Goal: Find specific page/section: Find specific page/section

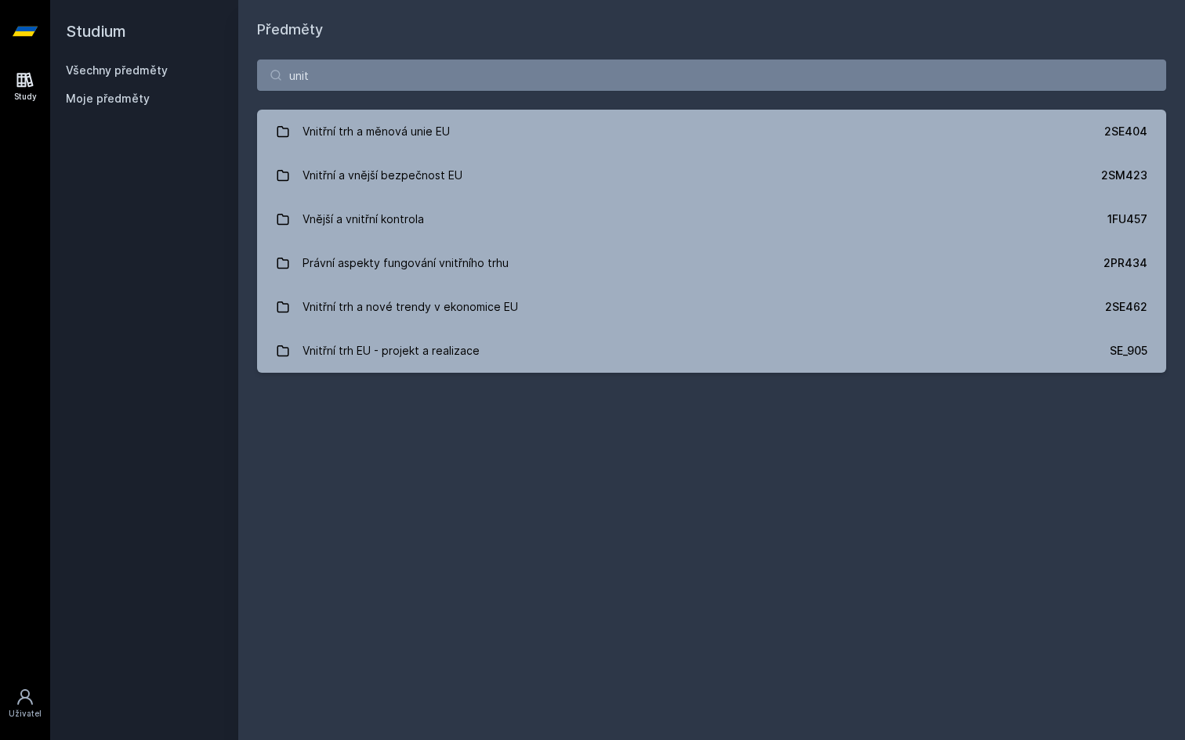
type input "unit"
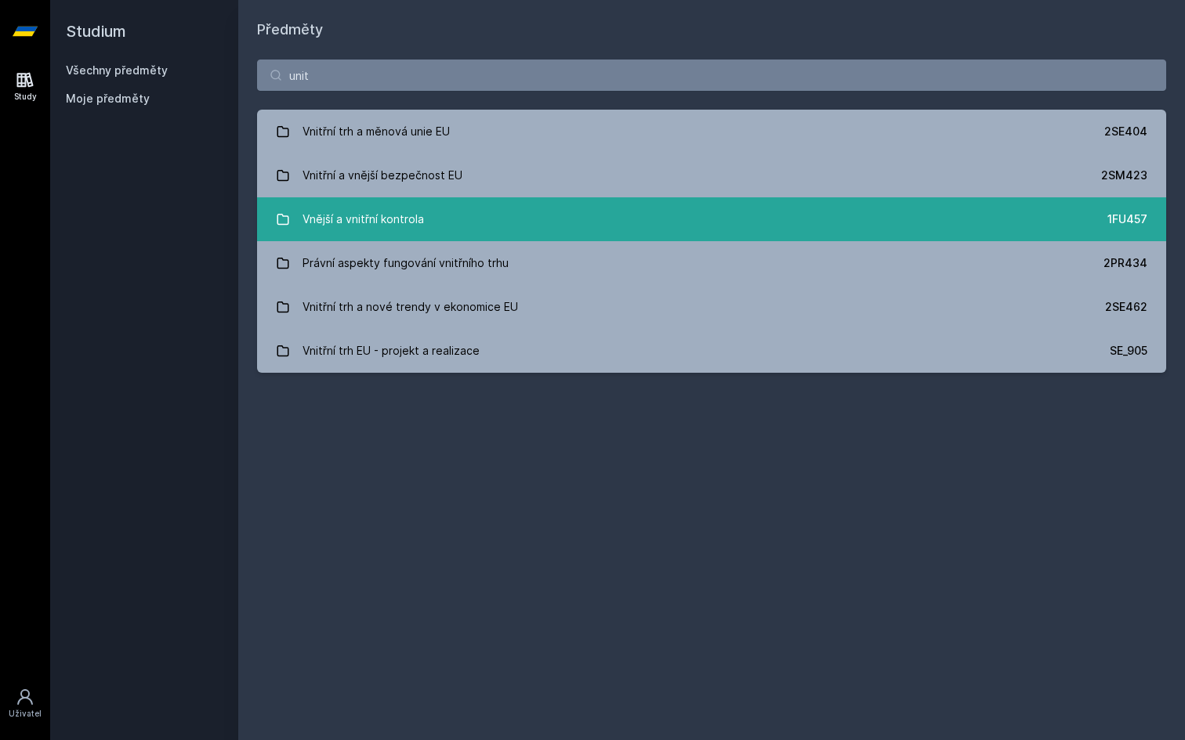
drag, startPoint x: 0, startPoint y: 0, endPoint x: 392, endPoint y: 229, distance: 453.7
click at [392, 229] on div "Vnější a vnitřní kontrola" at bounding box center [362, 219] width 121 height 31
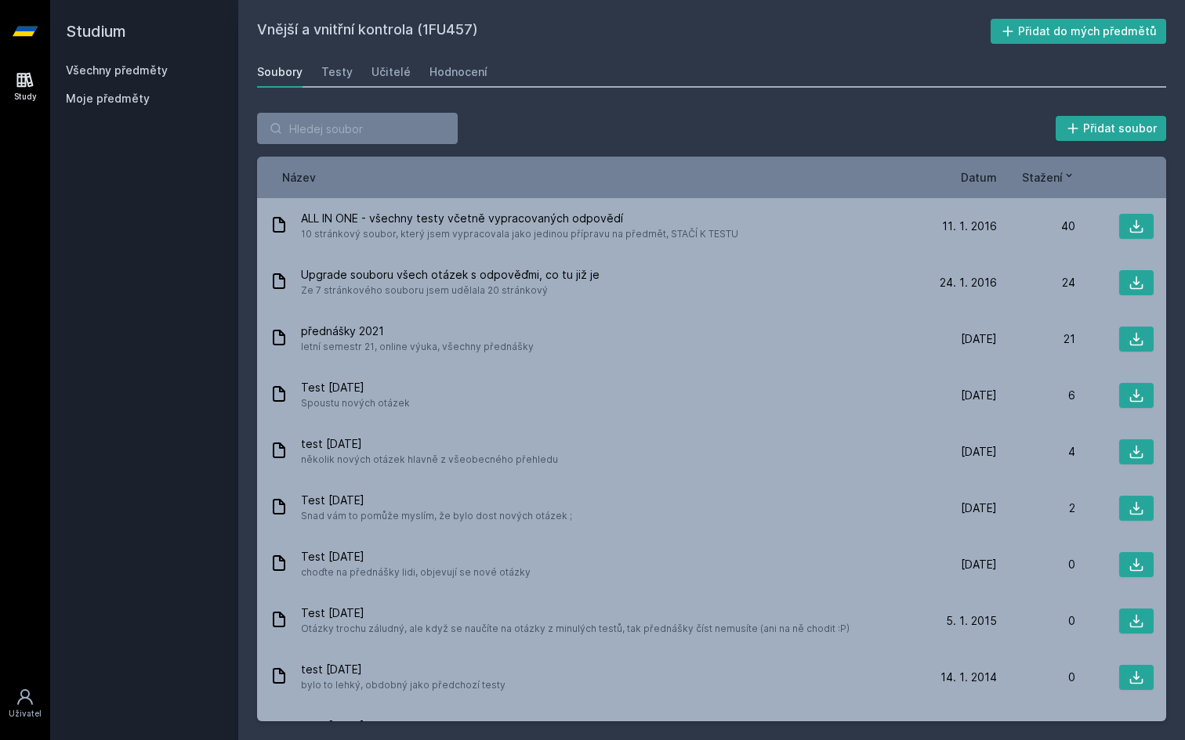
click at [990, 178] on span "Datum" at bounding box center [979, 177] width 36 height 16
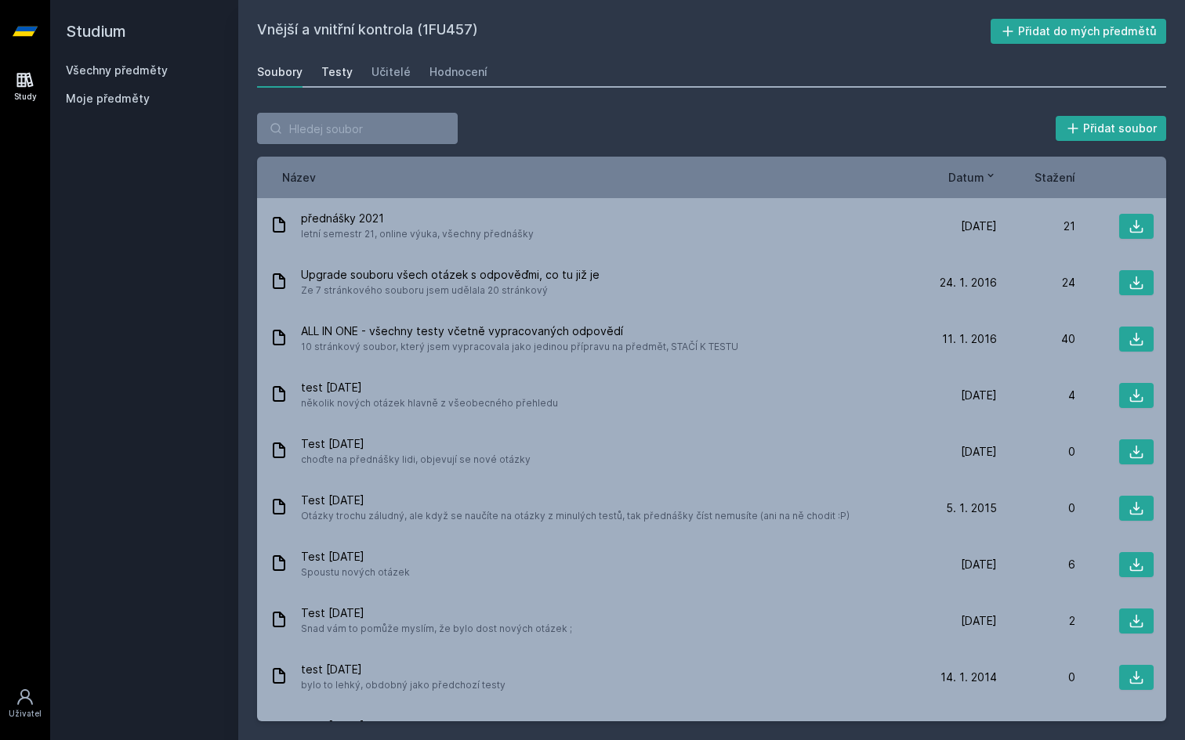
click at [331, 78] on div "Testy" at bounding box center [336, 72] width 31 height 16
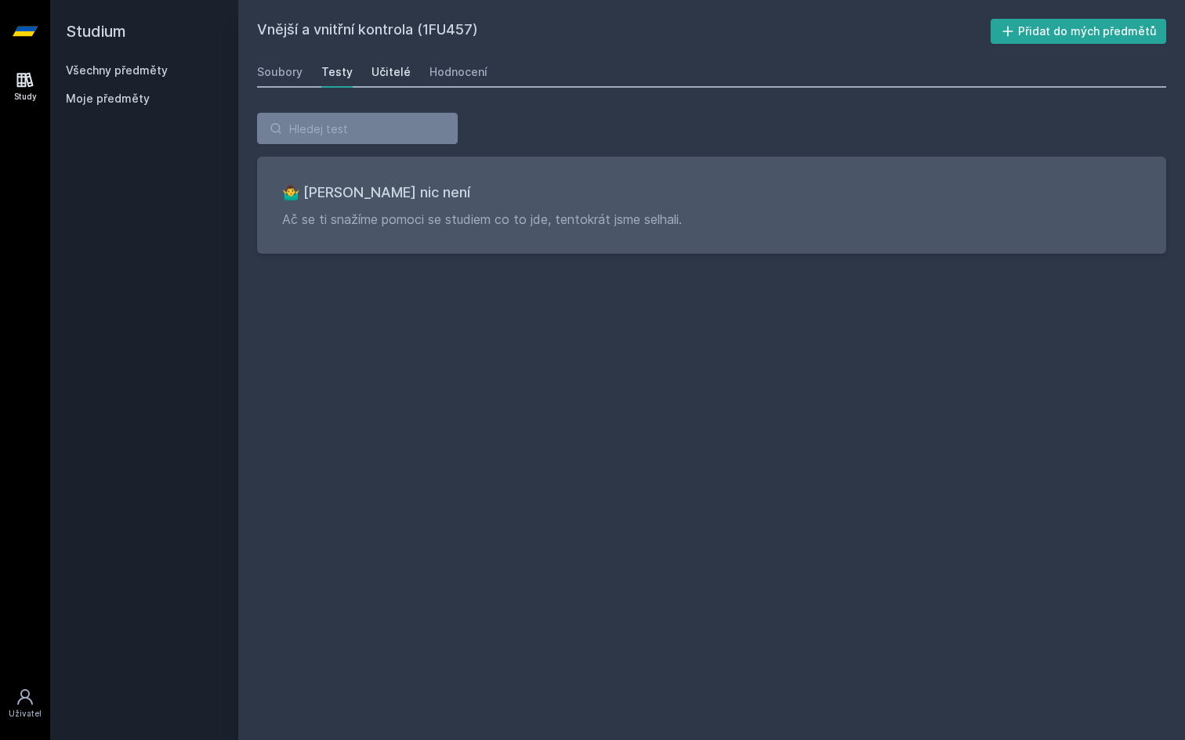
click at [379, 82] on link "Učitelé" at bounding box center [390, 71] width 39 height 31
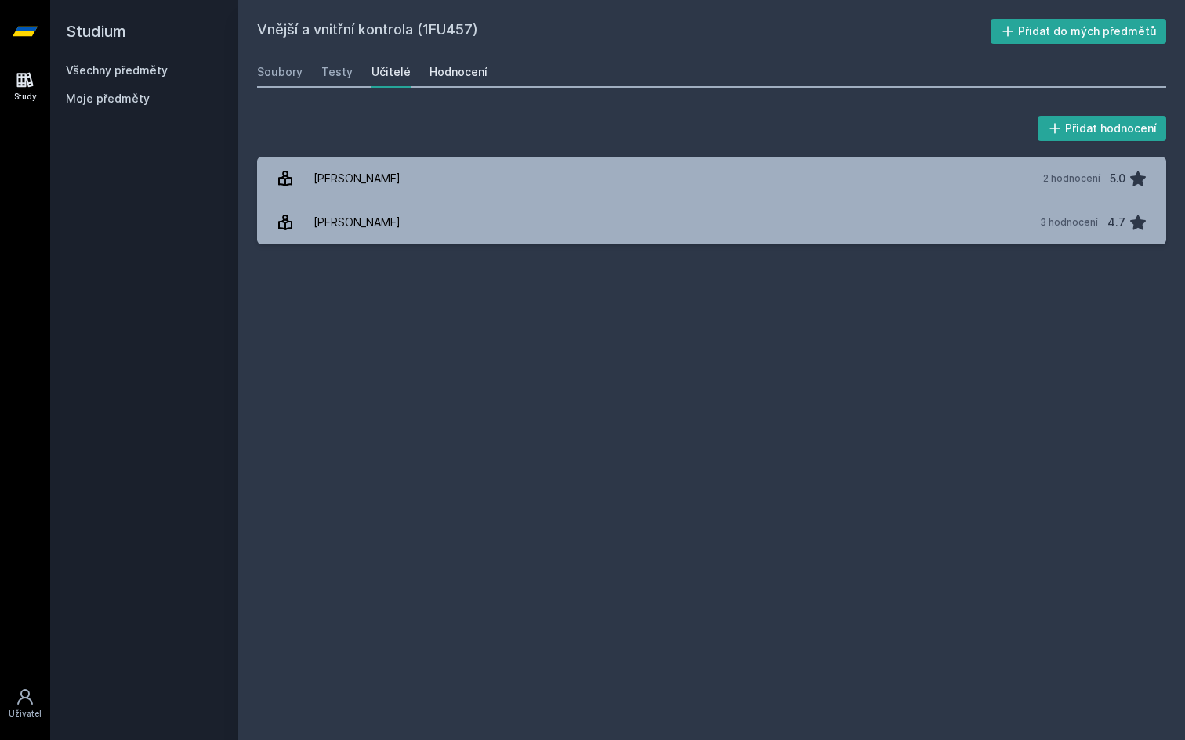
click at [444, 71] on div "Hodnocení" at bounding box center [458, 72] width 58 height 16
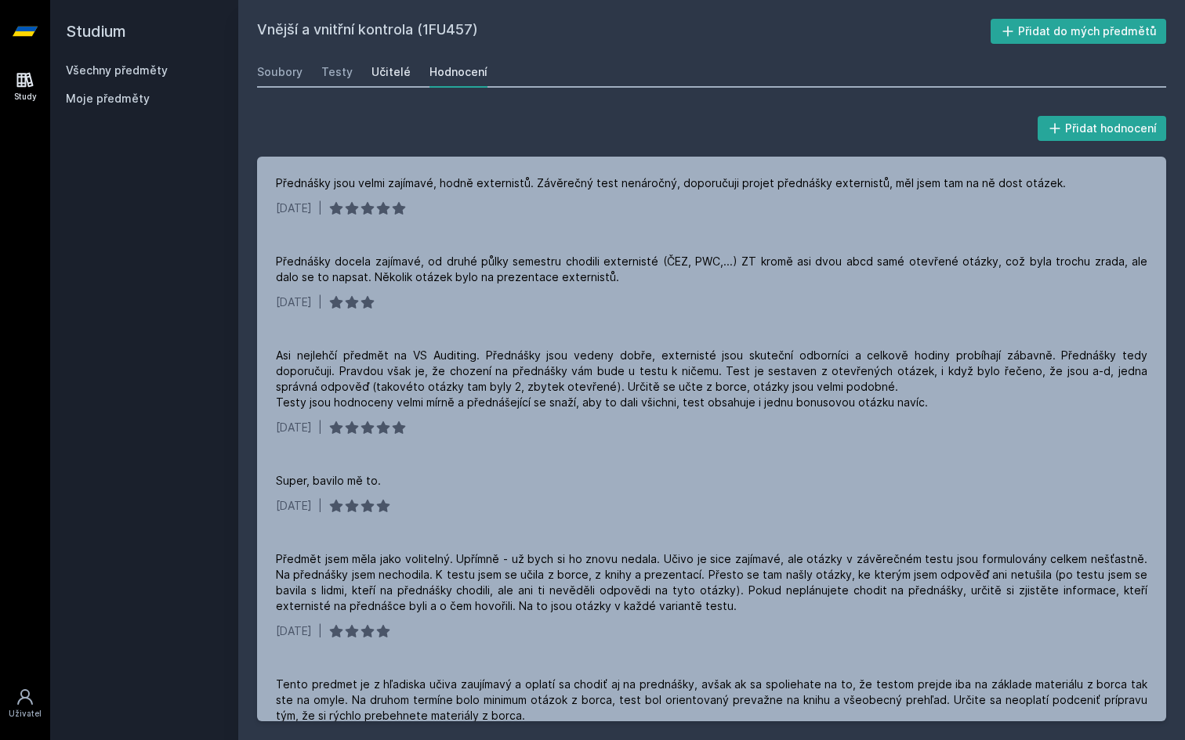
click at [382, 78] on div "Učitelé" at bounding box center [390, 72] width 39 height 16
